Goal: Task Accomplishment & Management: Manage account settings

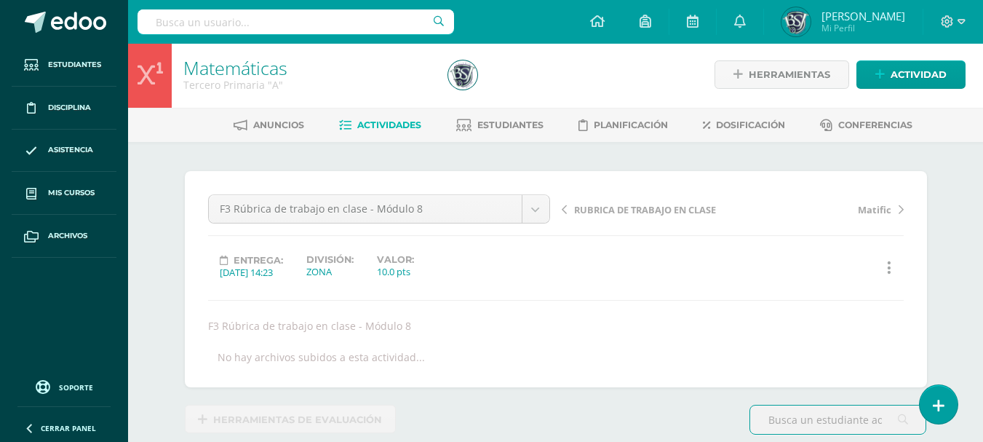
scroll to position [2, 0]
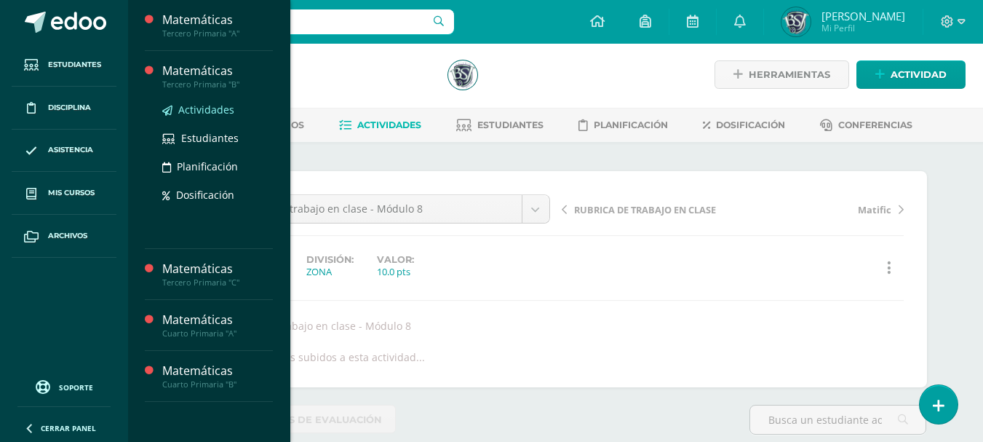
click at [203, 113] on span "Actividades" at bounding box center [206, 110] width 56 height 14
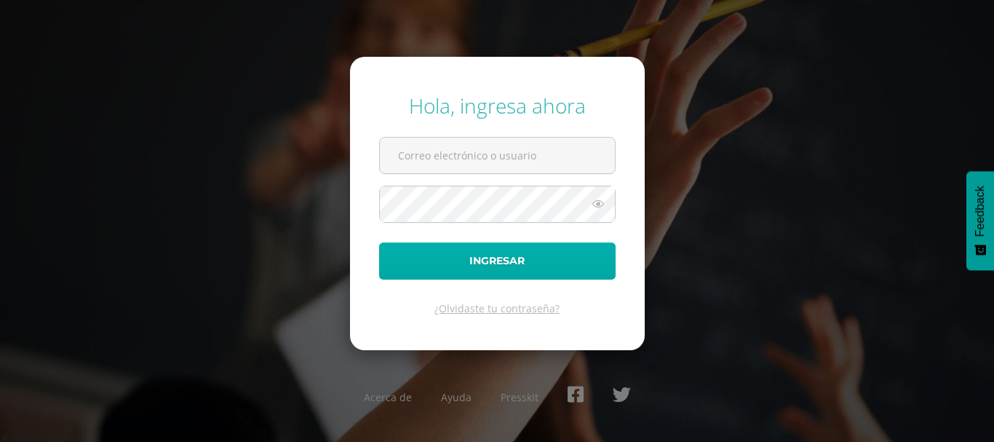
type input "[EMAIL_ADDRESS][DOMAIN_NAME]"
click at [518, 257] on button "Ingresar" at bounding box center [497, 260] width 237 height 37
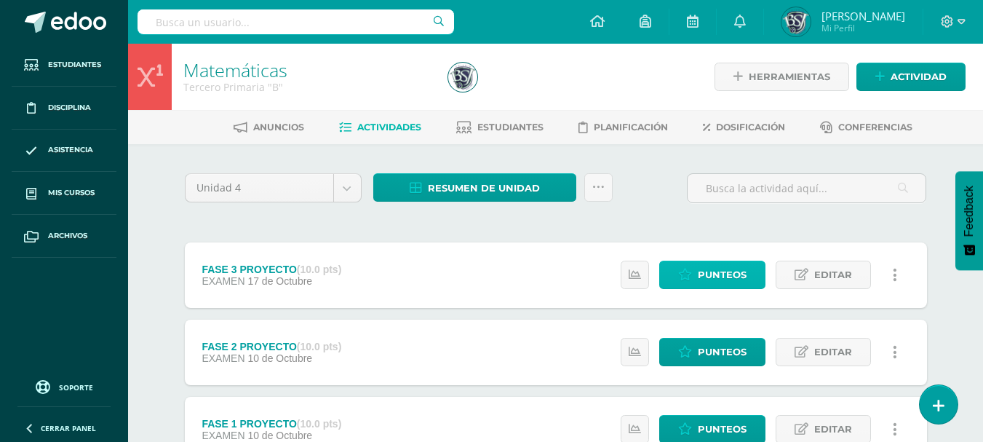
click at [716, 273] on span "Punteos" at bounding box center [722, 274] width 49 height 27
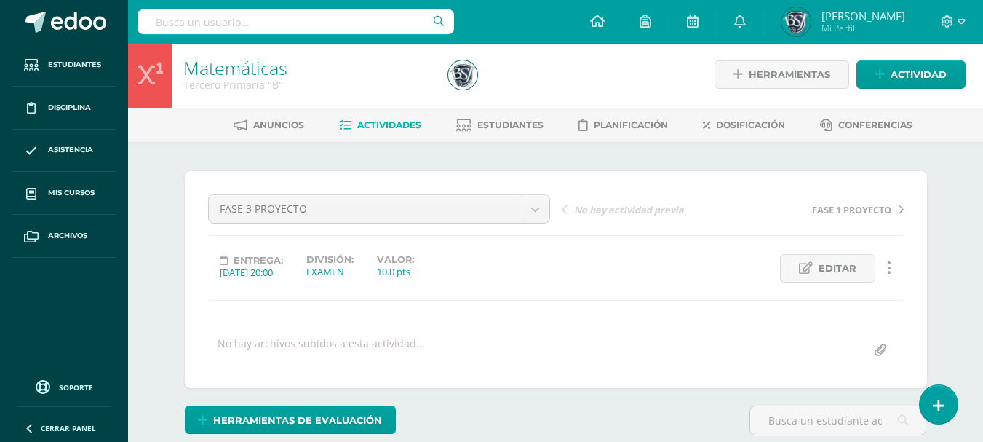
scroll to position [3, 0]
